Goal: Transaction & Acquisition: Purchase product/service

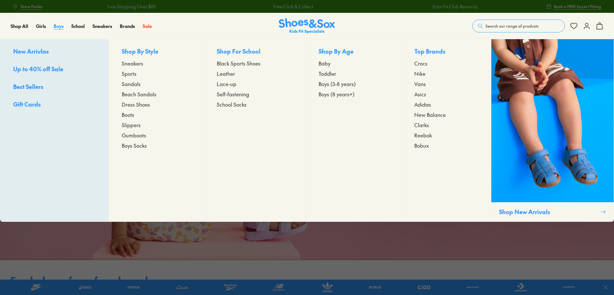
click at [56, 26] on span "Boys" at bounding box center [59, 26] width 10 height 6
click at [339, 86] on span "Boys (3-8 years)" at bounding box center [337, 84] width 37 height 8
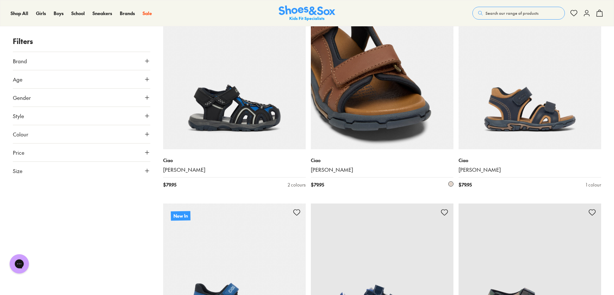
click at [382, 101] on img at bounding box center [382, 78] width 143 height 143
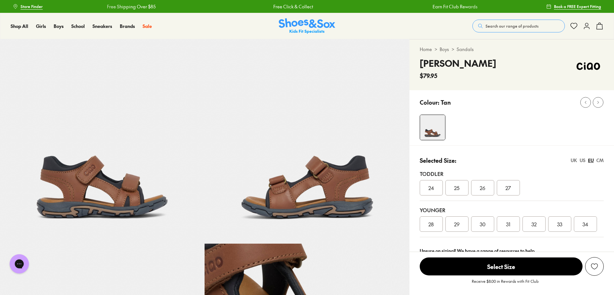
select select "*"
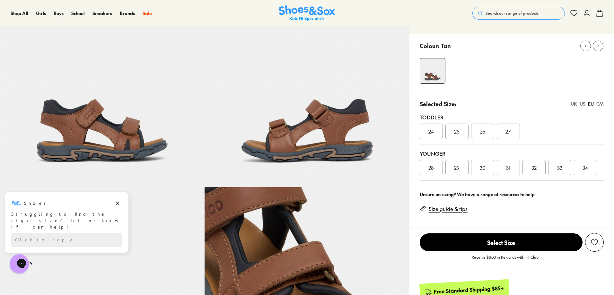
scroll to position [64, 0]
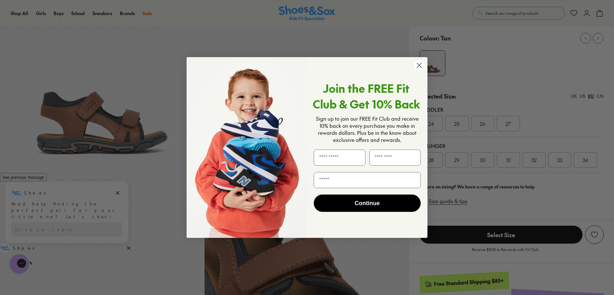
click at [418, 65] on circle "Close dialog" at bounding box center [419, 65] width 11 height 11
